Goal: Task Accomplishment & Management: Manage account settings

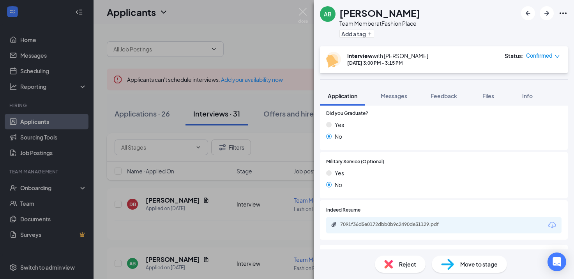
scroll to position [665, 0]
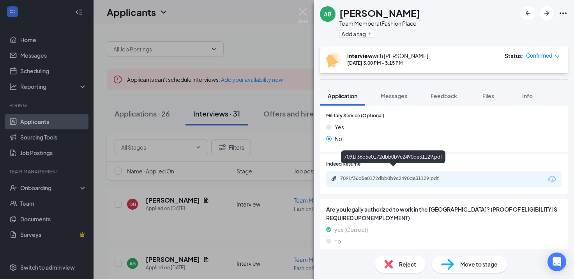
click at [396, 175] on div "7091f36d5e0172dbb0b9c2490de31129.pdf" at bounding box center [394, 178] width 109 height 6
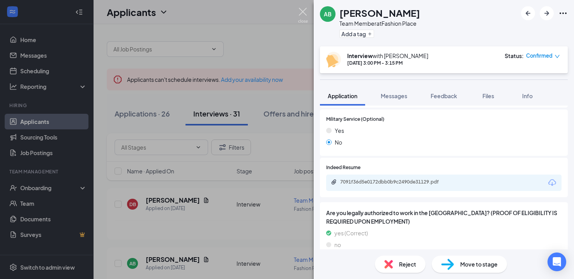
click at [303, 13] on img at bounding box center [303, 15] width 10 height 15
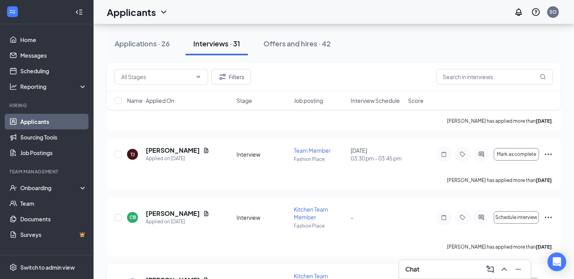
scroll to position [491, 0]
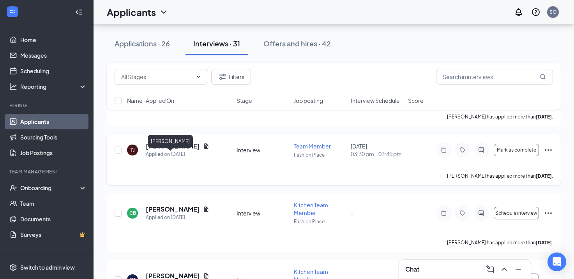
click at [171, 150] on h5 "[PERSON_NAME]" at bounding box center [173, 146] width 54 height 9
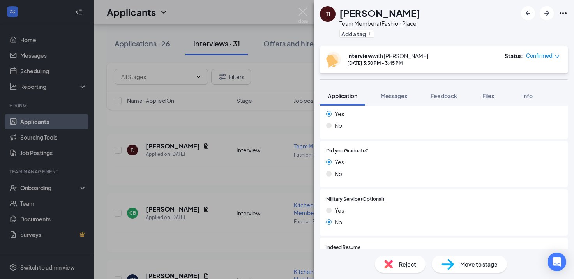
scroll to position [665, 0]
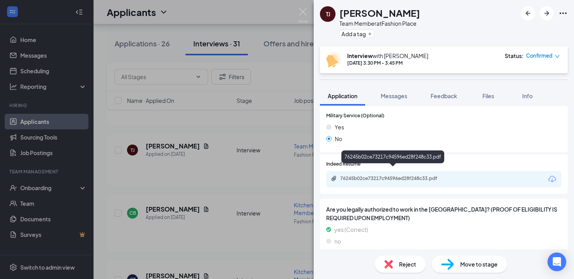
click at [387, 175] on div "76245b02ce73217c94596ed28f248c33.pdf" at bounding box center [394, 178] width 109 height 6
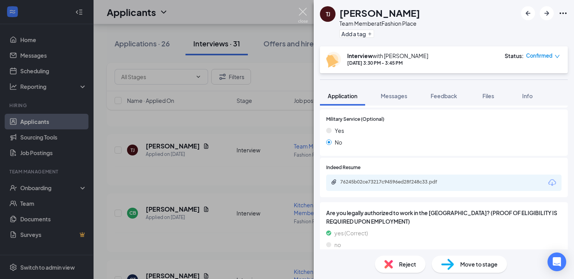
click at [302, 13] on img at bounding box center [303, 15] width 10 height 15
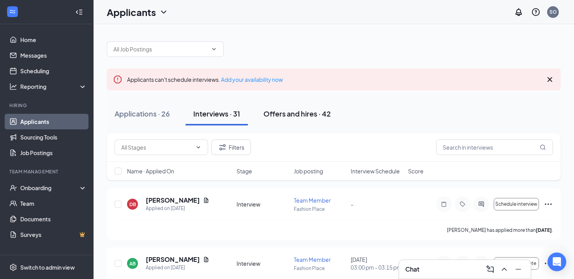
click at [294, 114] on div "Offers and hires · 42" at bounding box center [297, 114] width 67 height 10
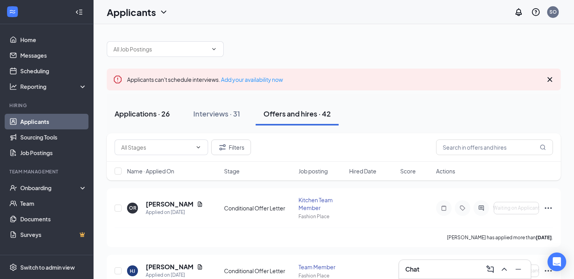
click at [158, 115] on div "Applications · 26" at bounding box center [142, 114] width 55 height 10
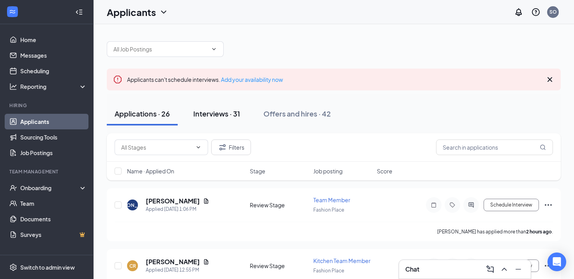
click at [227, 113] on div "Interviews · 31" at bounding box center [216, 114] width 47 height 10
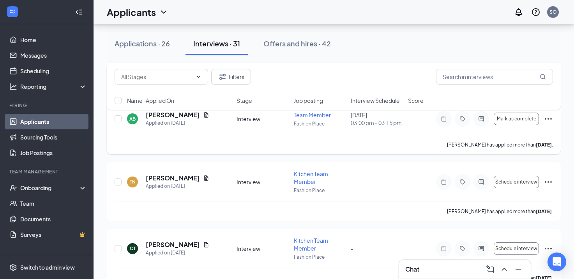
scroll to position [143, 0]
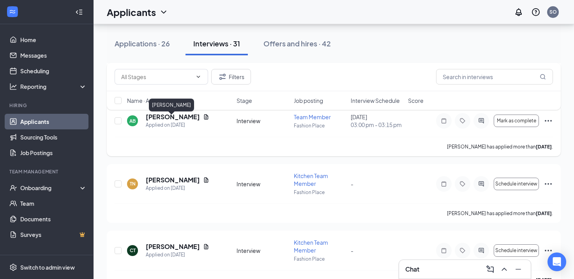
click at [152, 121] on h5 "[PERSON_NAME]" at bounding box center [173, 117] width 54 height 9
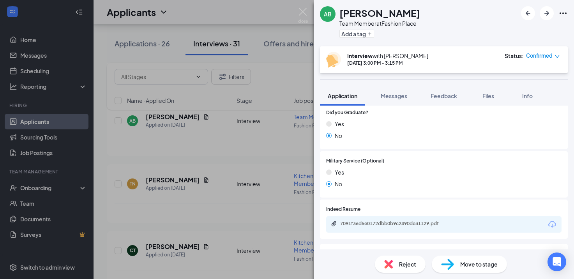
scroll to position [665, 0]
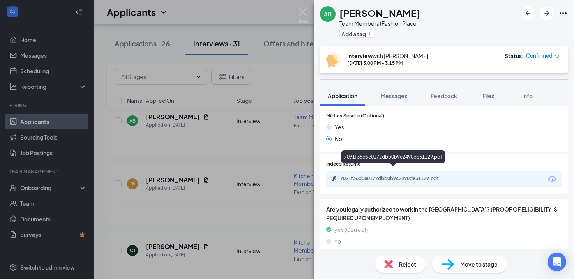
click at [374, 175] on div "7091f36d5e0172dbb0b9c2490de31129.pdf" at bounding box center [394, 178] width 109 height 6
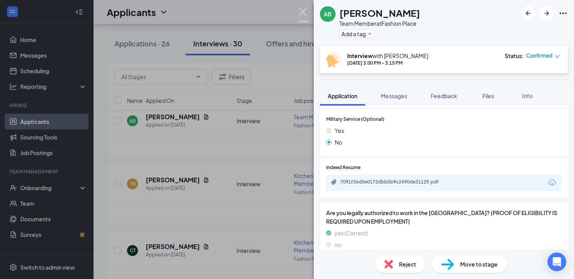
click at [304, 12] on img at bounding box center [303, 15] width 10 height 15
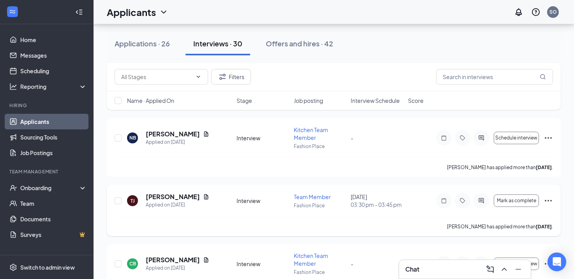
scroll to position [381, 0]
click at [284, 43] on div "Offers and hires · 42" at bounding box center [296, 44] width 67 height 10
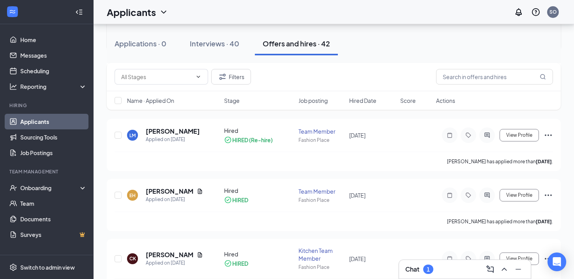
scroll to position [309, 0]
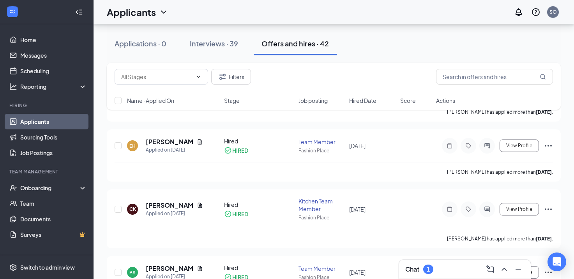
click at [426, 268] on div "1" at bounding box center [428, 269] width 10 height 9
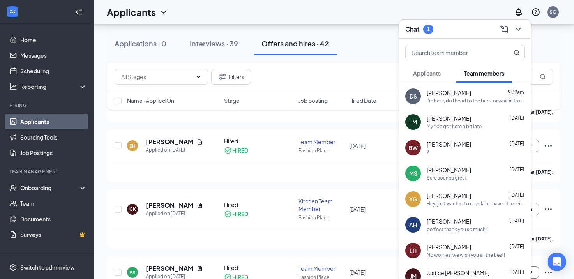
click at [433, 73] on span "Applicants" at bounding box center [427, 73] width 28 height 7
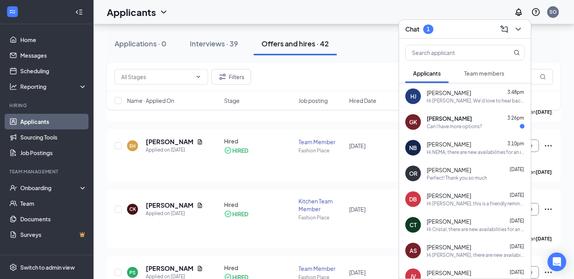
click at [479, 95] on div "[PERSON_NAME] 3:48pm" at bounding box center [476, 93] width 98 height 8
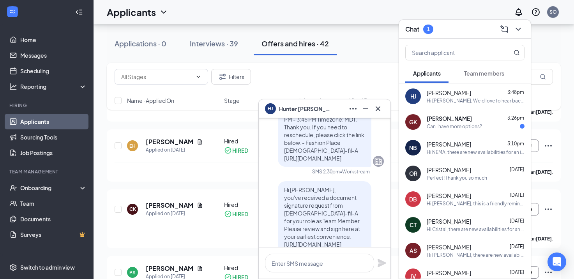
scroll to position [0, 0]
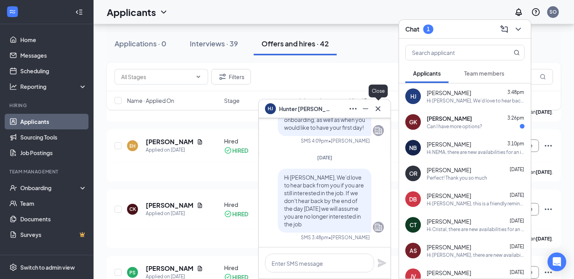
click at [377, 106] on icon "Cross" at bounding box center [377, 108] width 9 height 9
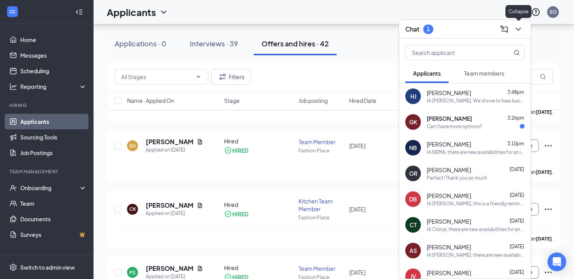
click at [516, 28] on icon "ChevronDown" at bounding box center [518, 29] width 5 height 3
